Goal: Information Seeking & Learning: Learn about a topic

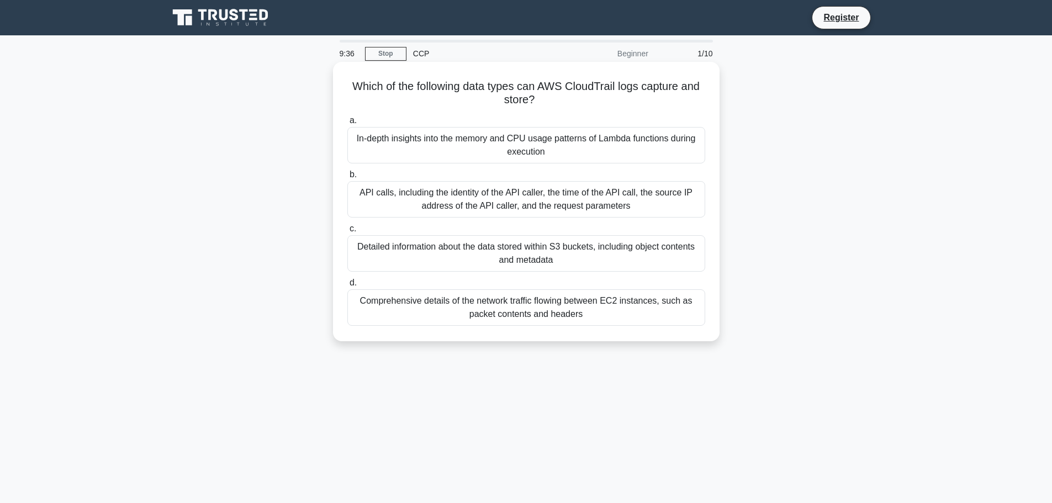
click at [503, 193] on div "API calls, including the identity of the API caller, the time of the API call, …" at bounding box center [526, 199] width 358 height 36
click at [347, 178] on input "b. API calls, including the identity of the API caller, the time of the API cal…" at bounding box center [347, 174] width 0 height 7
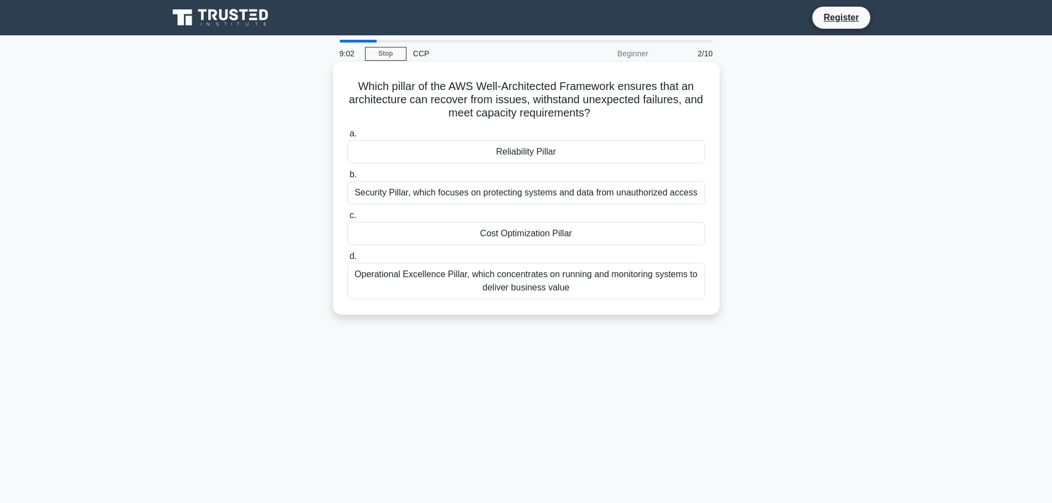
click at [476, 155] on div "Reliability Pillar" at bounding box center [526, 151] width 358 height 23
click at [347, 138] on input "a. Reliability Pillar" at bounding box center [347, 133] width 0 height 7
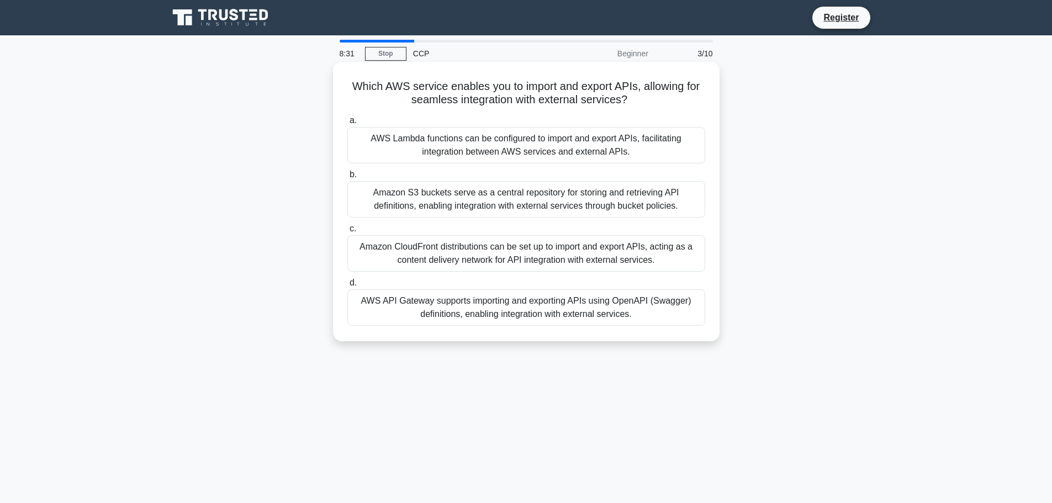
click at [540, 299] on div "AWS API Gateway supports importing and exporting APIs using OpenAPI (Swagger) d…" at bounding box center [526, 307] width 358 height 36
click at [347, 287] on input "d. AWS API Gateway supports importing and exporting APIs using OpenAPI (Swagger…" at bounding box center [347, 283] width 0 height 7
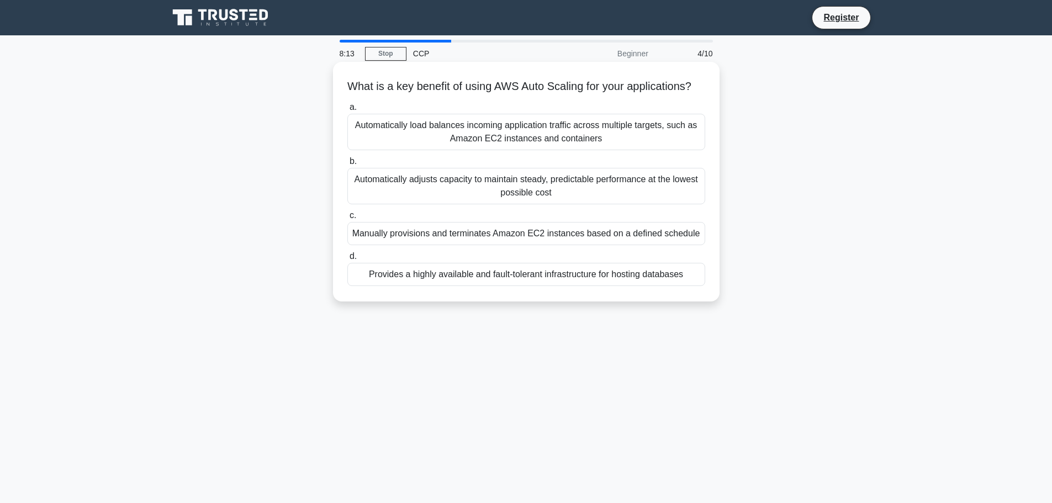
click at [479, 204] on div "Automatically adjusts capacity to maintain steady, predictable performance at t…" at bounding box center [526, 186] width 358 height 36
click at [347, 165] on input "b. Automatically adjusts capacity to maintain steady, predictable performance a…" at bounding box center [347, 161] width 0 height 7
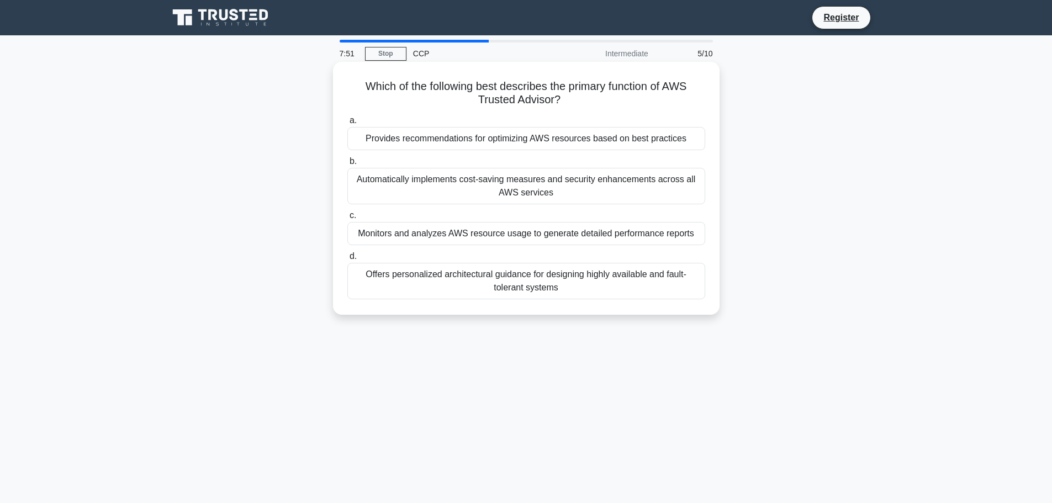
click at [493, 140] on div "Provides recommendations for optimizing AWS resources based on best practices" at bounding box center [526, 138] width 358 height 23
click at [347, 124] on input "a. Provides recommendations for optimizing AWS resources based on best practices" at bounding box center [347, 120] width 0 height 7
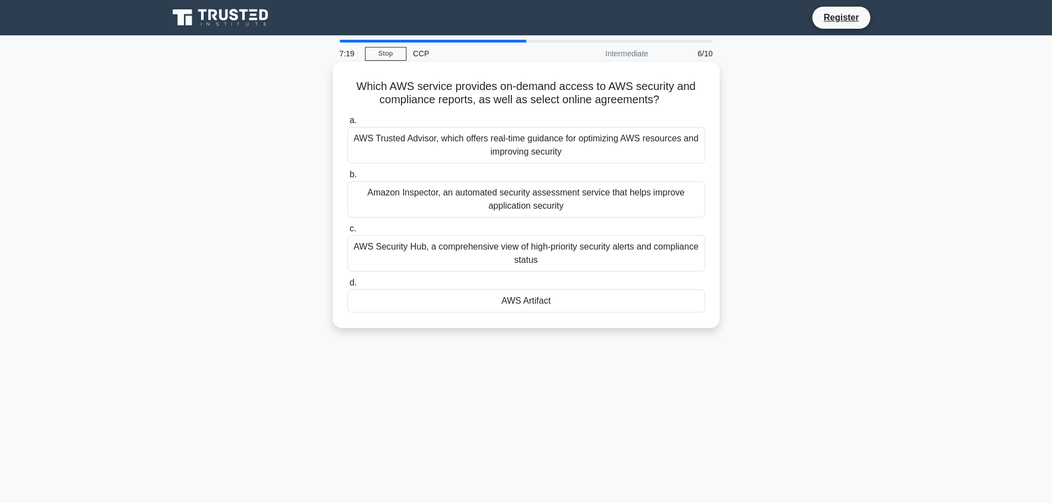
click at [465, 258] on div "AWS Security Hub, a comprehensive view of high-priority security alerts and com…" at bounding box center [526, 253] width 358 height 36
click at [347, 233] on input "c. AWS Security Hub, a comprehensive view of high-priority security alerts and …" at bounding box center [347, 228] width 0 height 7
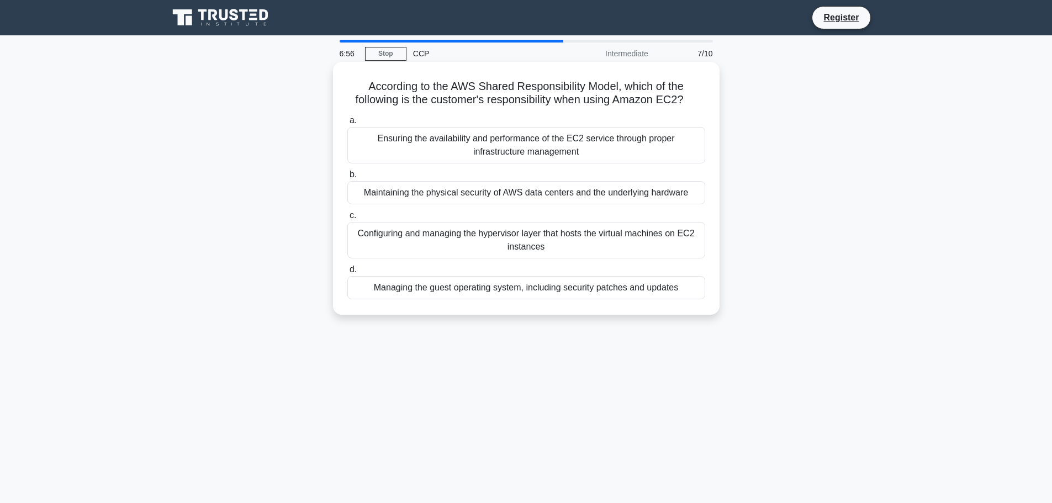
click at [472, 296] on div "Managing the guest operating system, including security patches and updates" at bounding box center [526, 287] width 358 height 23
click at [347, 273] on input "d. Managing the guest operating system, including security patches and updates" at bounding box center [347, 269] width 0 height 7
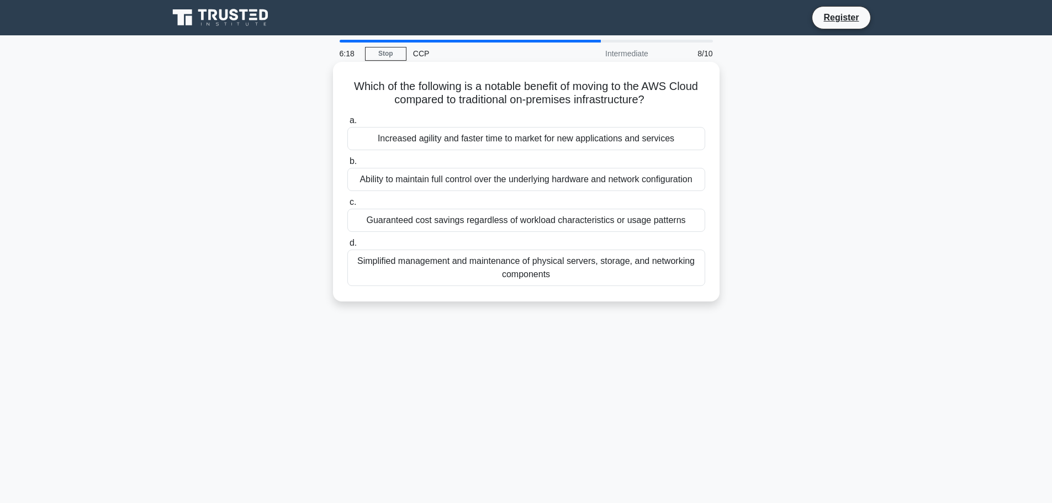
click at [493, 140] on div "Increased agility and faster time to market for new applications and services" at bounding box center [526, 138] width 358 height 23
click at [347, 124] on input "a. Increased agility and faster time to market for new applications and services" at bounding box center [347, 120] width 0 height 7
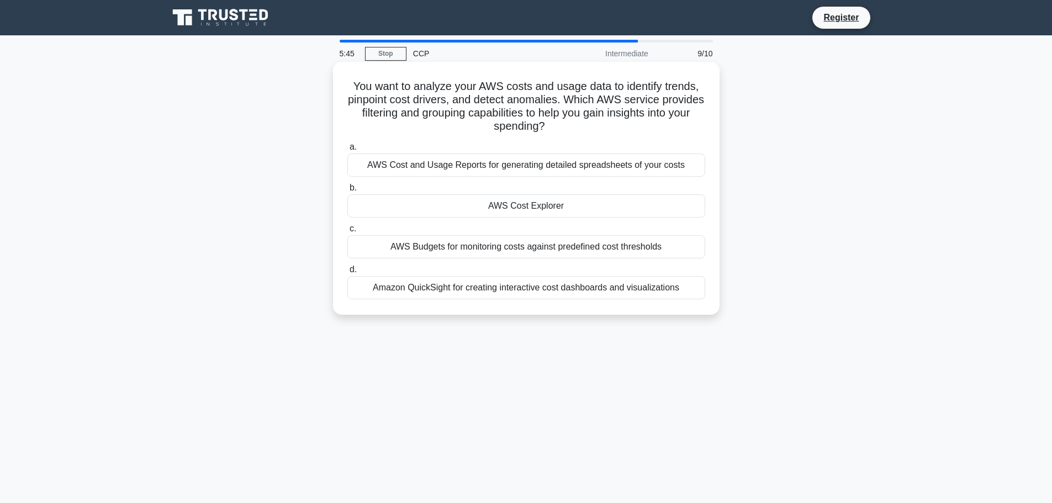
click at [608, 249] on div "AWS Budgets for monitoring costs against predefined cost thresholds" at bounding box center [526, 246] width 358 height 23
click at [347, 233] on input "c. AWS Budgets for monitoring costs against predefined cost thresholds" at bounding box center [347, 228] width 0 height 7
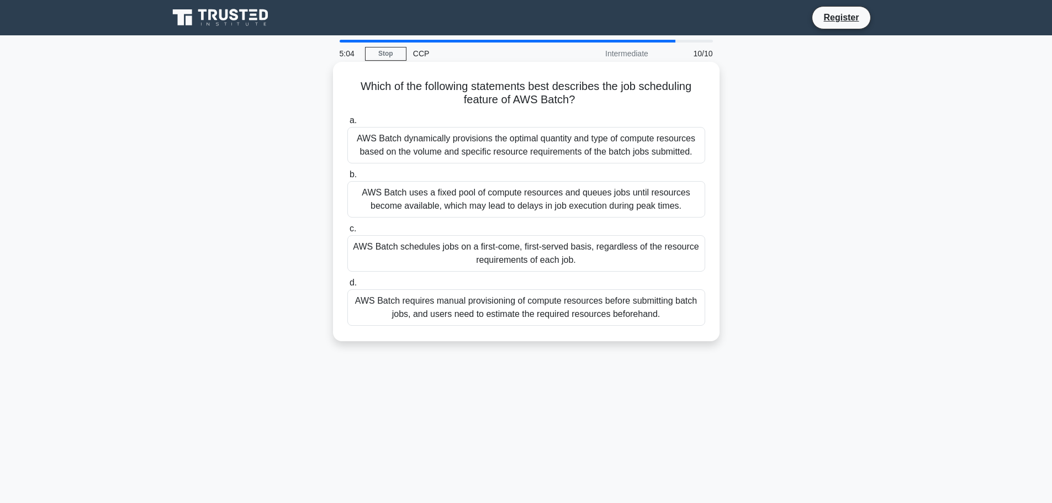
click at [458, 152] on div "AWS Batch dynamically provisions the optimal quantity and type of compute resou…" at bounding box center [526, 145] width 358 height 36
click at [347, 124] on input "a. AWS Batch dynamically provisions the optimal quantity and type of compute re…" at bounding box center [347, 120] width 0 height 7
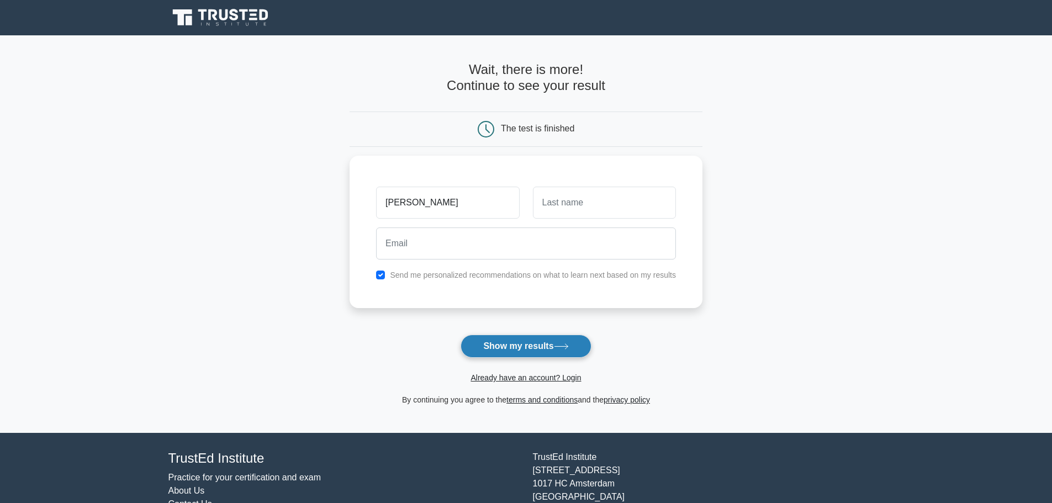
type input "Alexander"
click at [521, 349] on button "Show my results" at bounding box center [526, 346] width 130 height 23
type input "Bolanos"
click at [506, 350] on button "Show my results" at bounding box center [526, 346] width 130 height 23
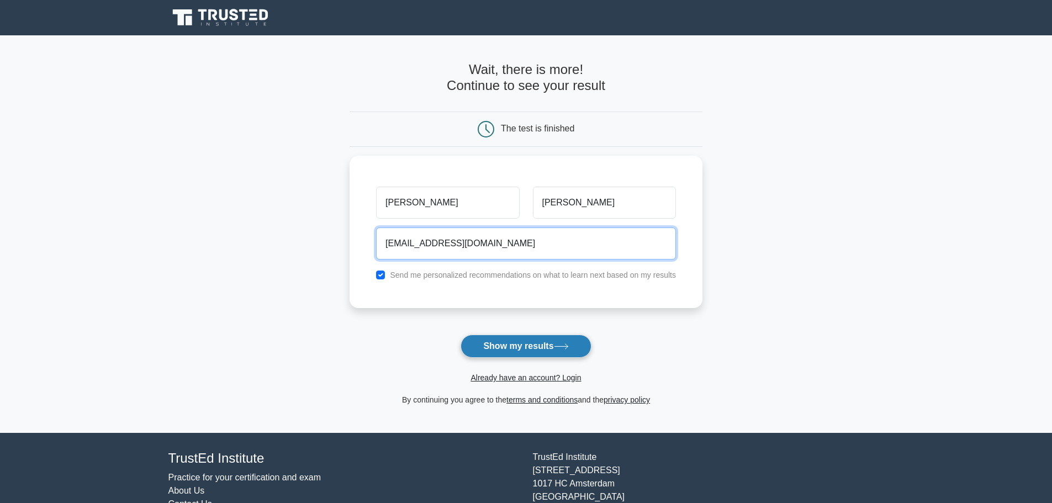
type input "abc@cde.fg.com"
click at [495, 349] on button "Show my results" at bounding box center [526, 346] width 130 height 23
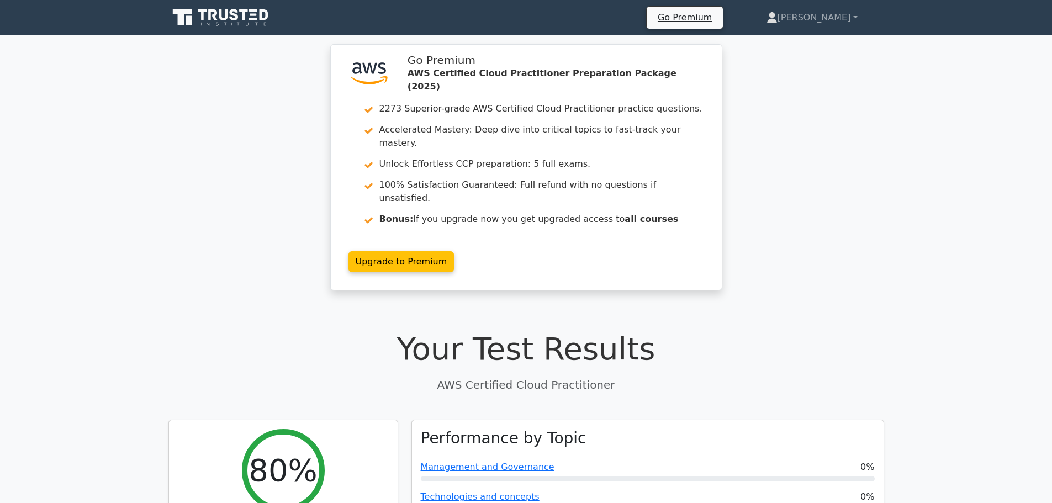
click at [282, 180] on div ".st0{fill:#252F3E;} .st1{fill-rule:evenodd;clip-rule:evenodd;fill:#FF9900;} Go …" at bounding box center [526, 174] width 1052 height 260
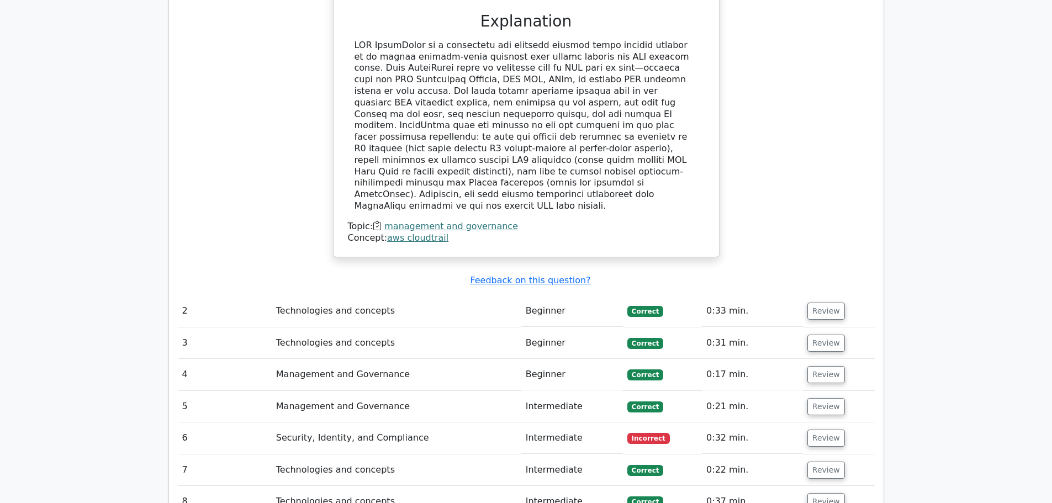
scroll to position [1127, 0]
